Goal: Contribute content

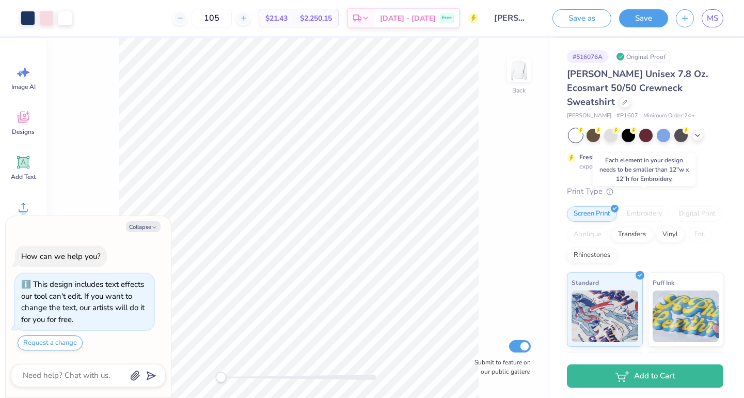
click at [649, 206] on div "Embroidery" at bounding box center [644, 213] width 49 height 15
click at [692, 167] on div "[PERSON_NAME] Unisex 7.8 Oz. Ecosmart 50/50 Crewneck Sweatshirt [PERSON_NAME] #…" at bounding box center [645, 286] width 156 height 438
click at [597, 246] on div "Rhinestones" at bounding box center [592, 253] width 50 height 15
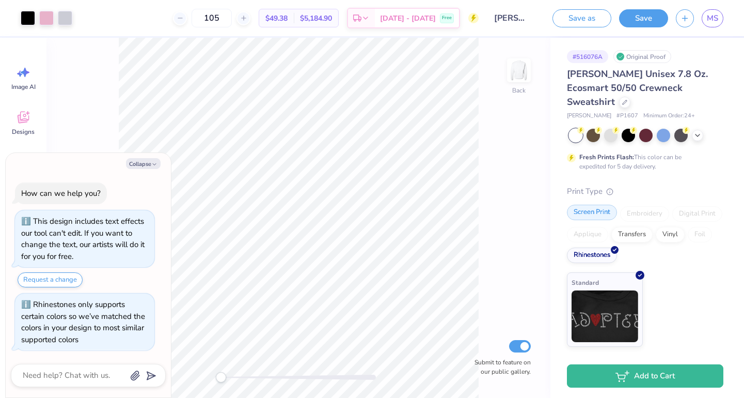
click at [597, 204] on div "Screen Print" at bounding box center [592, 211] width 50 height 15
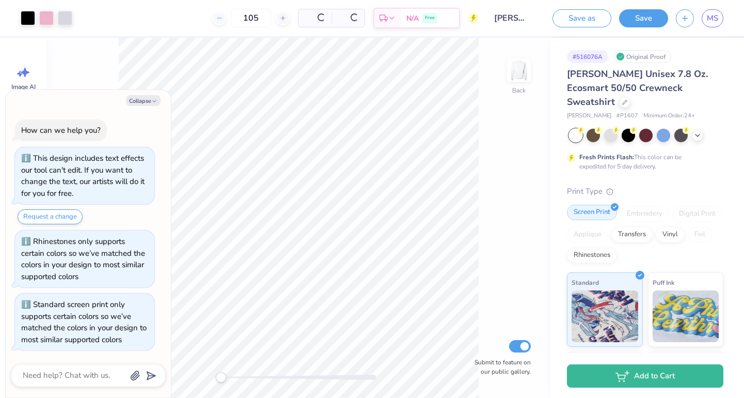
type textarea "x"
click at [517, 166] on div "Back Submit to feature on our public gallery." at bounding box center [298, 218] width 504 height 360
